Goal: Communication & Community: Answer question/provide support

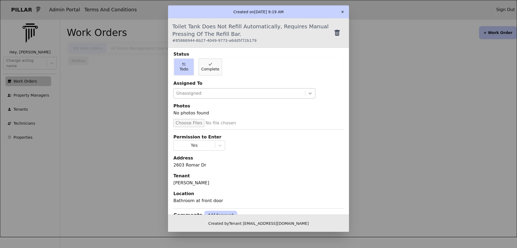
click at [309, 93] on icon at bounding box center [310, 93] width 3 height 2
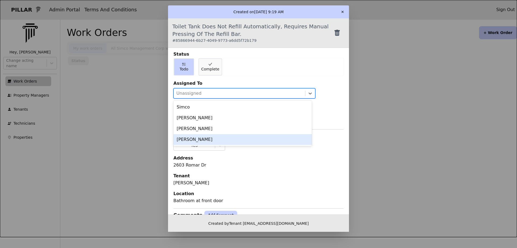
click at [222, 137] on div "[PERSON_NAME]" at bounding box center [243, 139] width 139 height 11
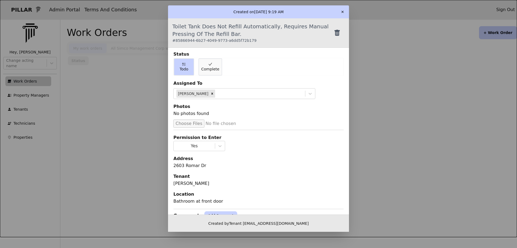
click at [343, 14] on button "✕" at bounding box center [342, 12] width 9 height 9
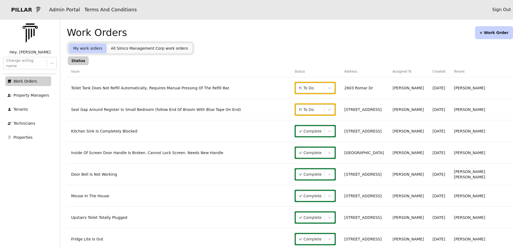
click at [195, 107] on link "Seal Gap Around Register In Small Bedroom (follow End Of Broom With Blue Tape O…" at bounding box center [156, 109] width 170 height 4
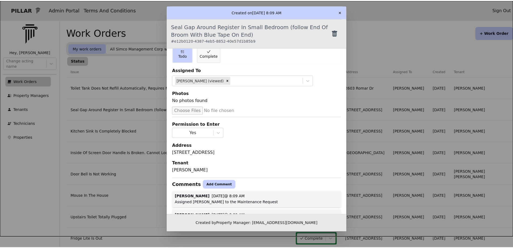
scroll to position [24, 0]
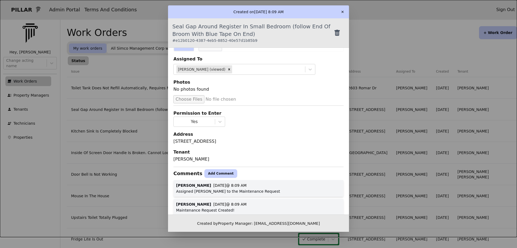
click at [206, 172] on button "Add Comment" at bounding box center [221, 173] width 33 height 9
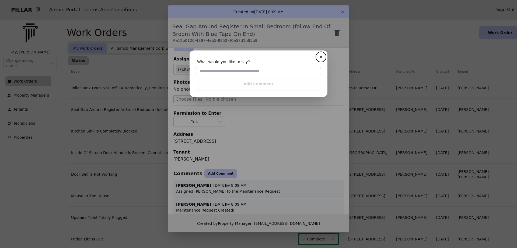
click at [317, 53] on button "✕" at bounding box center [321, 57] width 9 height 9
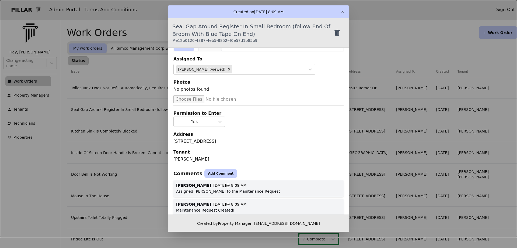
click at [205, 176] on button "Add Comment" at bounding box center [221, 173] width 33 height 9
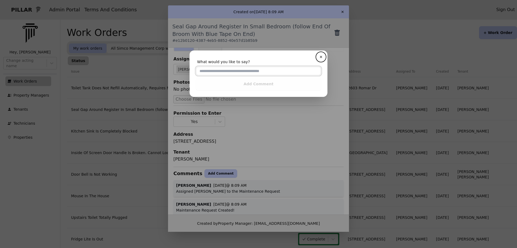
click at [202, 73] on input "text" at bounding box center [258, 71] width 125 height 9
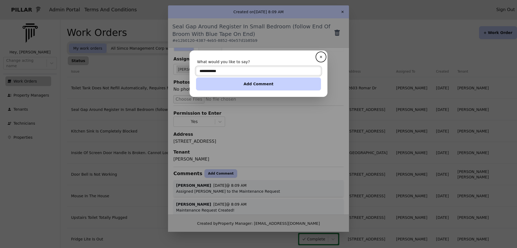
type input "**********"
click at [208, 84] on button "Add Comment" at bounding box center [258, 83] width 125 height 13
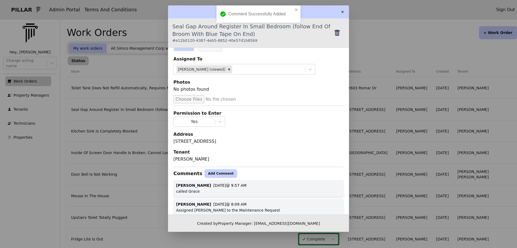
click at [341, 11] on button "✕" at bounding box center [342, 12] width 9 height 9
